Goal: Information Seeking & Learning: Learn about a topic

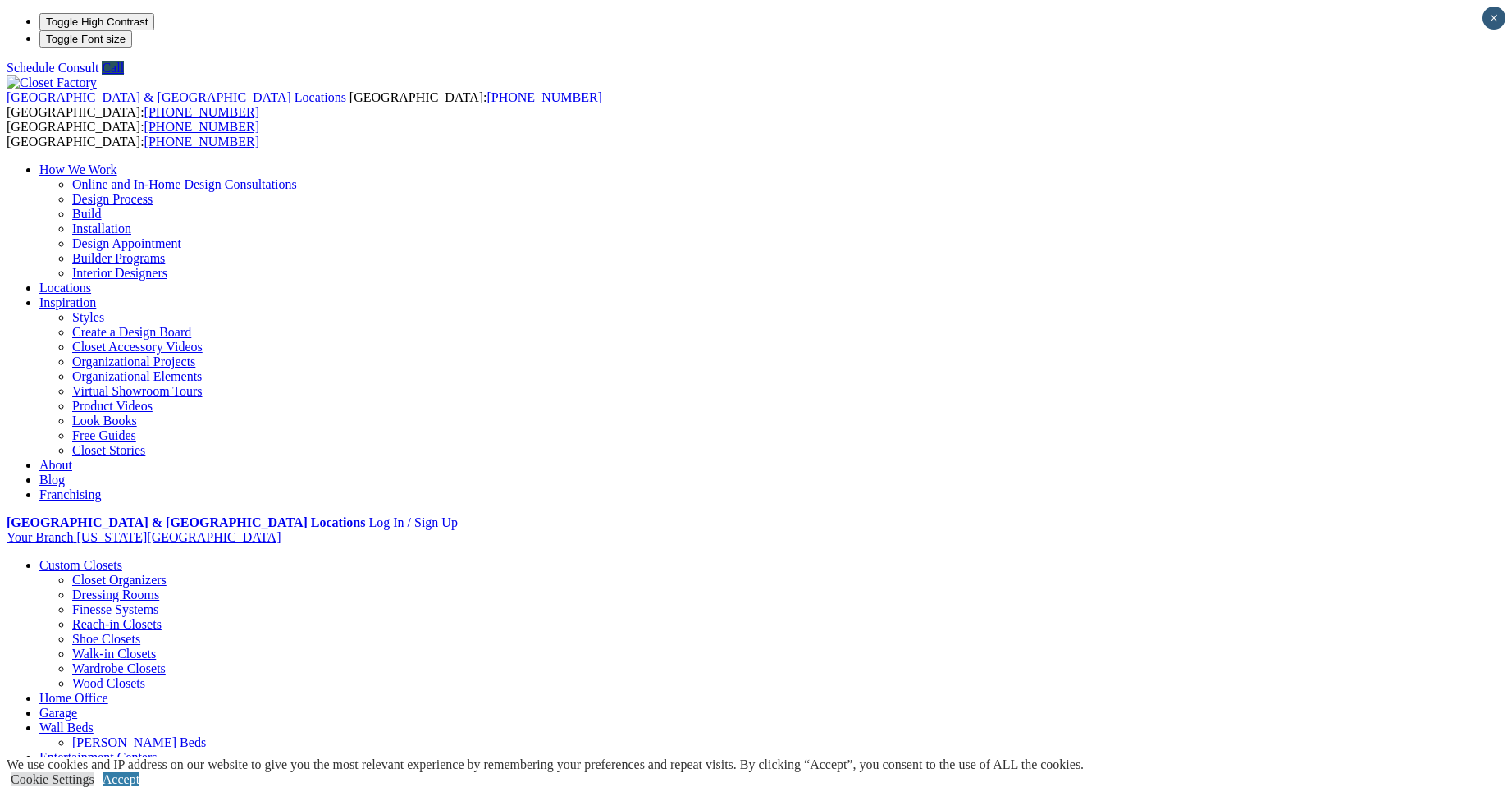
drag, startPoint x: 1445, startPoint y: 324, endPoint x: 1427, endPoint y: 370, distance: 49.4
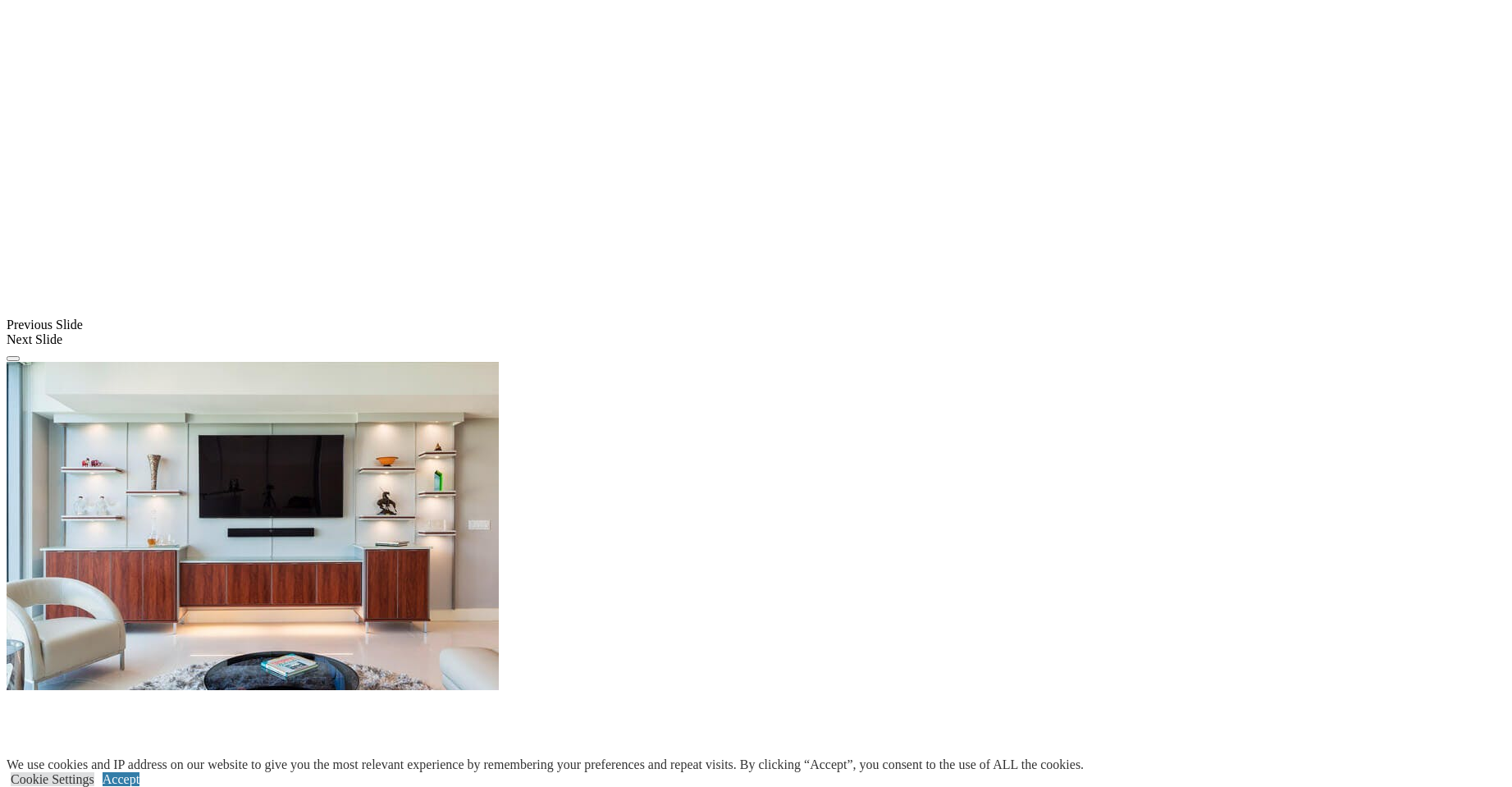
scroll to position [1313, 0]
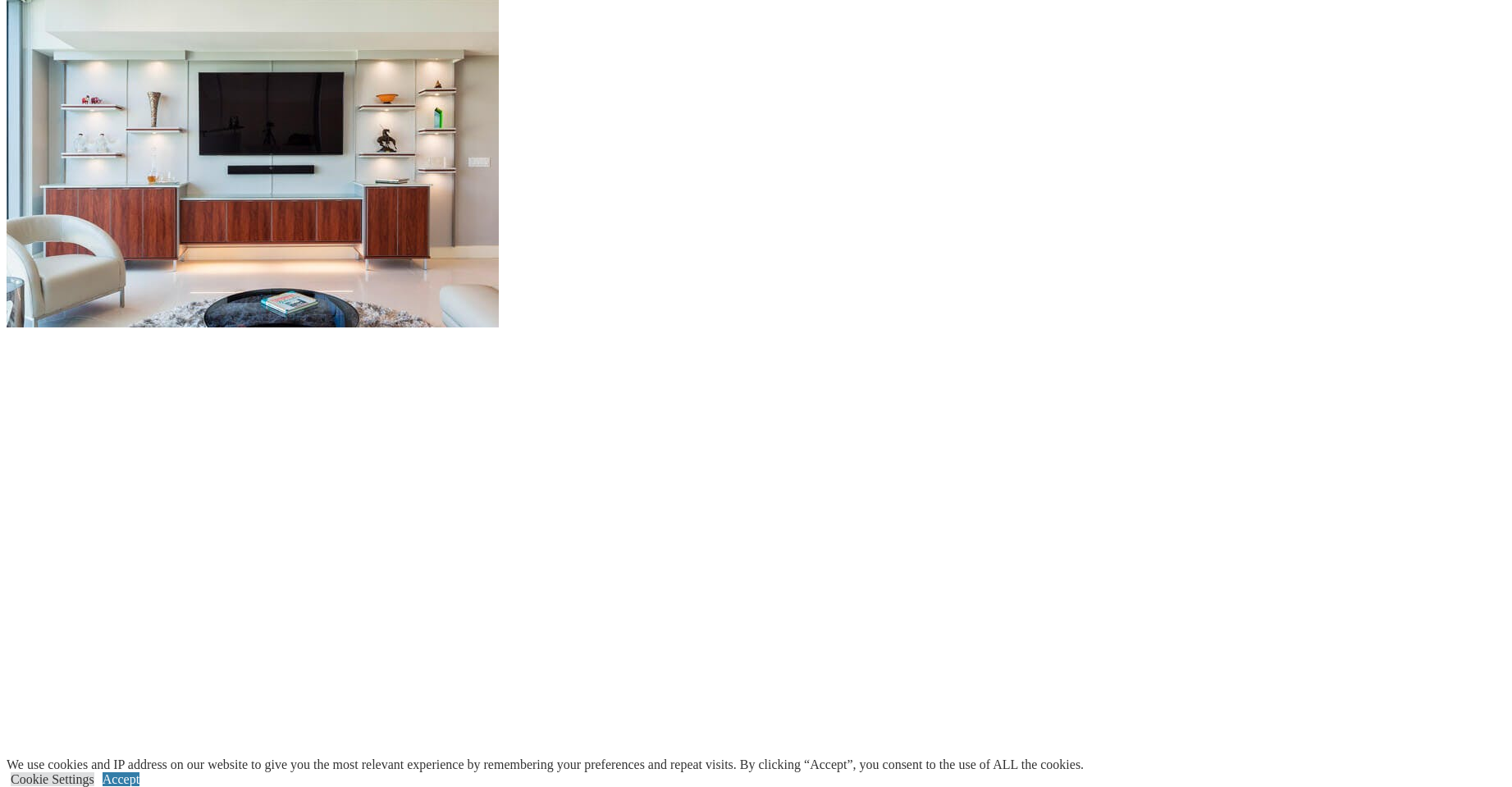
scroll to position [1395, 0]
